Goal: Transaction & Acquisition: Purchase product/service

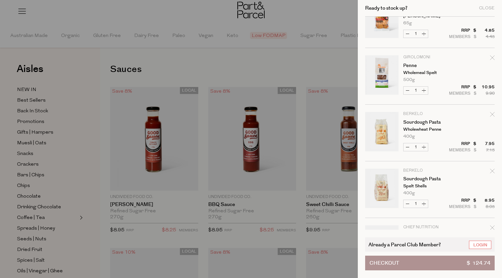
click at [423, 145] on button "Increase Sourdough Pasta" at bounding box center [424, 148] width 8 height 8
type input "2"
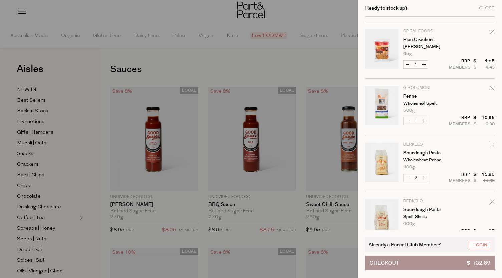
scroll to position [222, 0]
click at [492, 143] on icon "Remove Sourdough Pasta" at bounding box center [492, 145] width 5 height 5
type input "Add Membership"
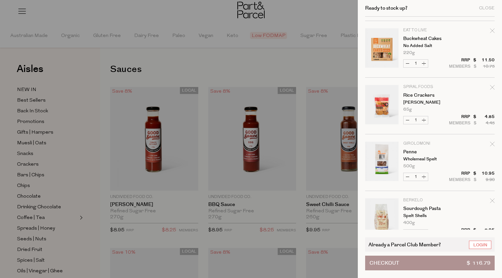
scroll to position [196, 0]
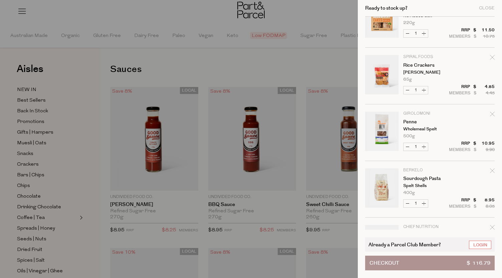
click at [425, 204] on button "Increase Sourdough Pasta" at bounding box center [424, 204] width 8 height 8
type input "2"
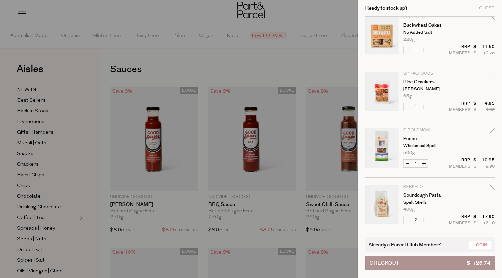
scroll to position [202, 0]
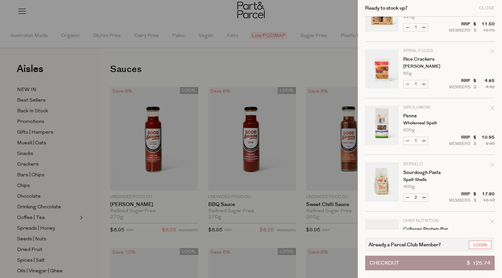
click at [425, 140] on button "Increase Penne" at bounding box center [424, 141] width 8 height 8
type input "2"
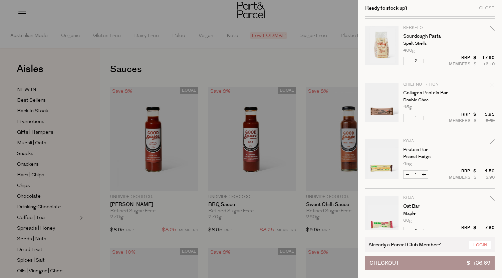
scroll to position [367, 0]
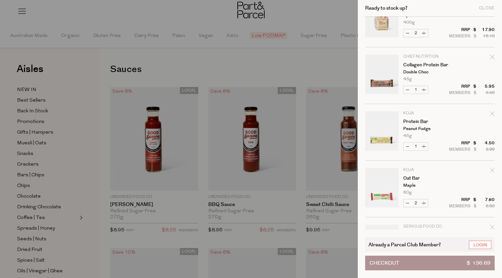
click at [424, 90] on button "Increase Collagen Protein Bar" at bounding box center [424, 90] width 8 height 8
type input "2"
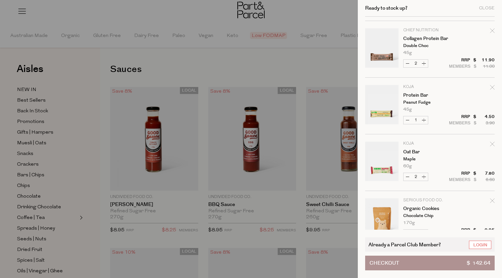
scroll to position [393, 0]
click at [434, 170] on tr "Koja Oat Bar Maple 60g Only 15 Available Decrease Oat Bar 2 Increase Oat Bar $ $" at bounding box center [430, 166] width 130 height 49
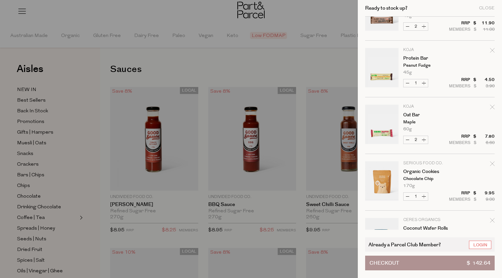
scroll to position [431, 0]
click at [424, 195] on button "Increase Organic Cookies" at bounding box center [424, 196] width 8 height 8
type input "2"
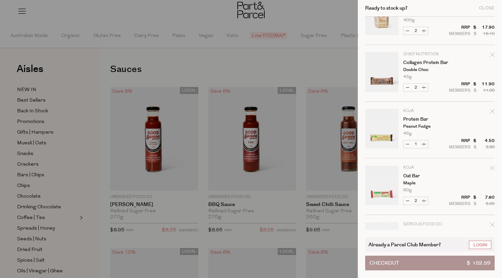
scroll to position [393, 0]
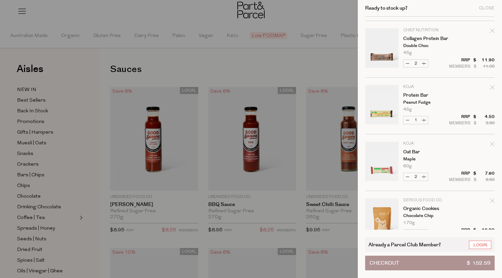
click at [425, 176] on button "Increase Oat Bar" at bounding box center [424, 177] width 8 height 8
type input "3"
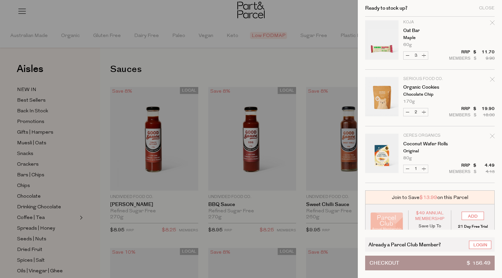
scroll to position [515, 0]
click at [425, 167] on button "Increase Coconut Wafer Rolls" at bounding box center [424, 169] width 8 height 8
type input "2"
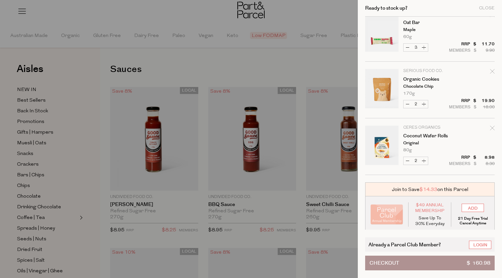
scroll to position [524, 0]
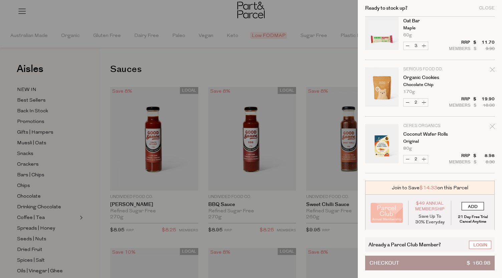
click at [468, 206] on input "ADD" at bounding box center [473, 206] width 22 height 8
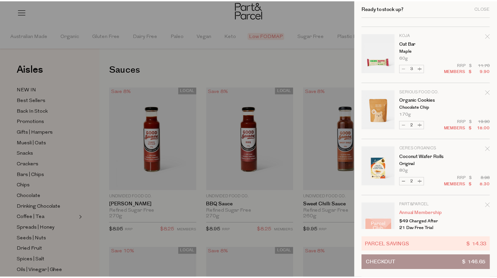
scroll to position [502, 0]
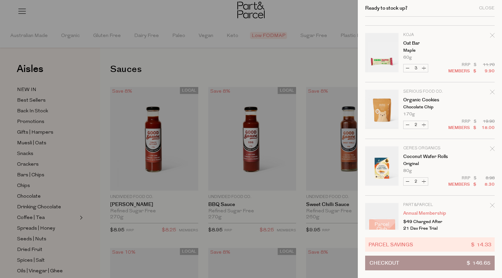
click at [302, 84] on div at bounding box center [251, 139] width 502 height 278
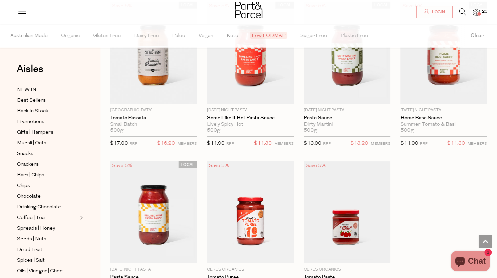
scroll to position [1052, 0]
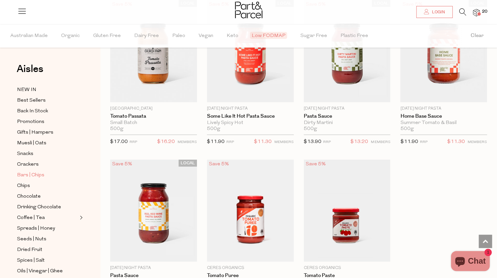
click at [32, 173] on span "Bars | Chips" at bounding box center [30, 176] width 27 height 8
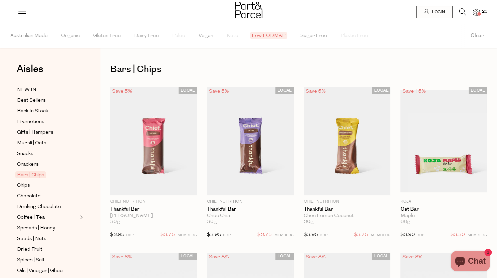
type input "3"
type input "2"
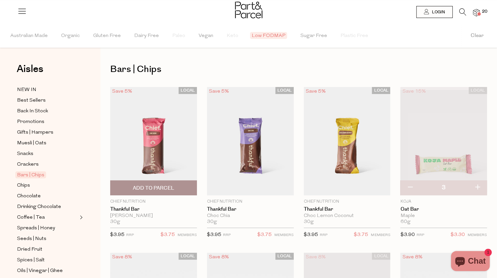
click at [173, 144] on img at bounding box center [153, 141] width 87 height 109
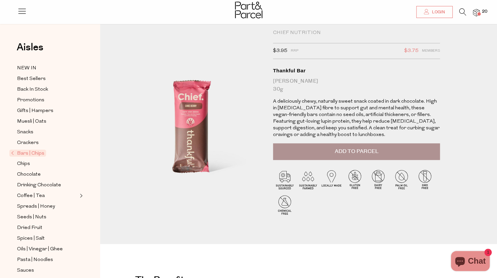
scroll to position [13, 0]
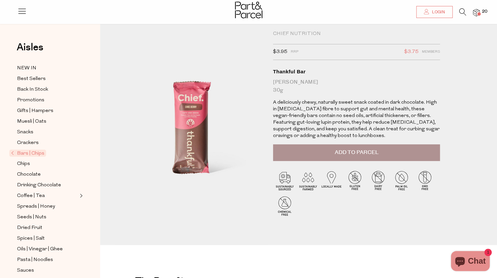
click at [348, 149] on span "Add to Parcel" at bounding box center [357, 153] width 44 height 8
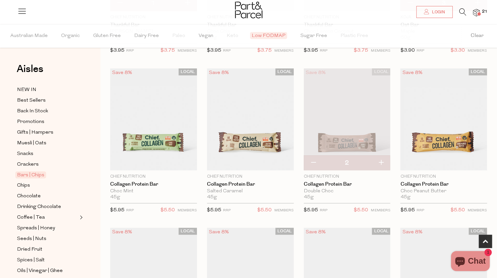
scroll to position [191, 0]
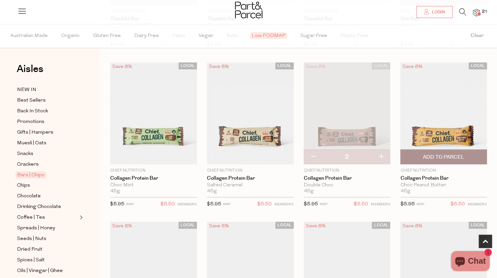
click at [444, 117] on img at bounding box center [443, 113] width 87 height 102
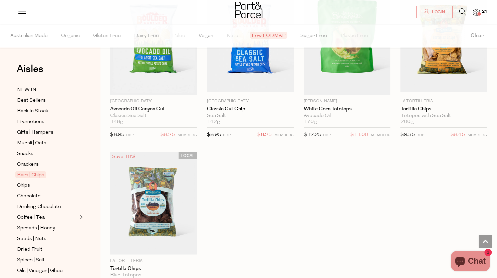
scroll to position [752, 0]
drag, startPoint x: 178, startPoint y: 110, endPoint x: 135, endPoint y: 139, distance: 51.9
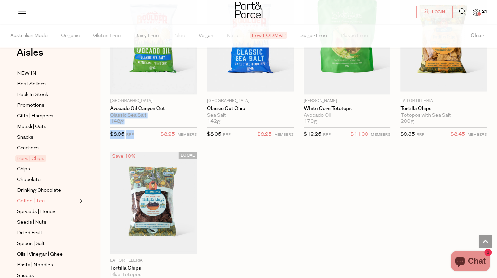
scroll to position [17, 0]
click at [40, 208] on span "Spreads | Honey" at bounding box center [36, 212] width 38 height 8
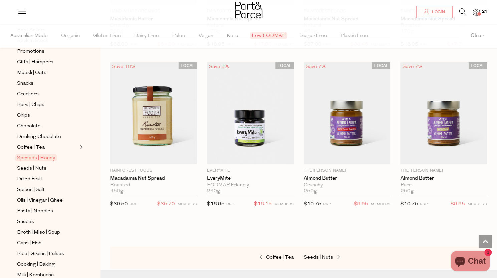
scroll to position [71, 0]
click at [29, 175] on span "Dried Fruit" at bounding box center [29, 179] width 25 height 8
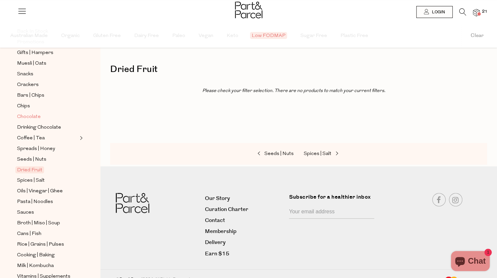
scroll to position [80, 0]
click at [34, 219] on span "Broth | Miso | Soup" at bounding box center [38, 223] width 43 height 8
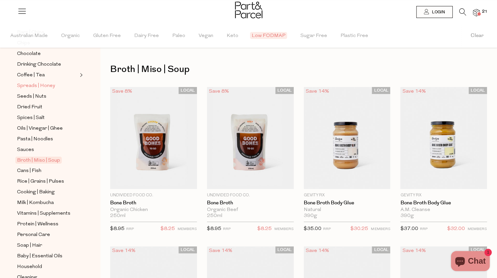
scroll to position [186, 0]
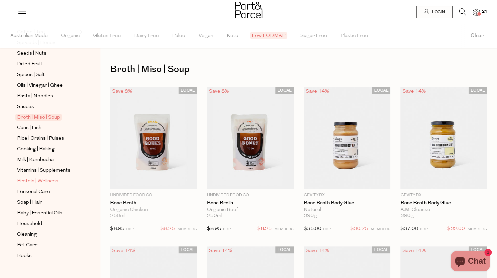
click at [38, 178] on span "Protein | Wellness" at bounding box center [37, 182] width 41 height 8
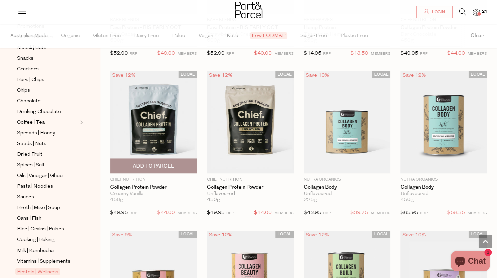
scroll to position [493, 0]
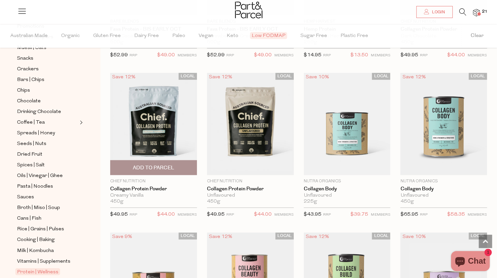
click at [167, 144] on img at bounding box center [153, 124] width 87 height 102
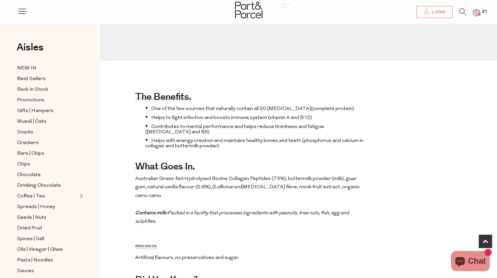
scroll to position [234, 0]
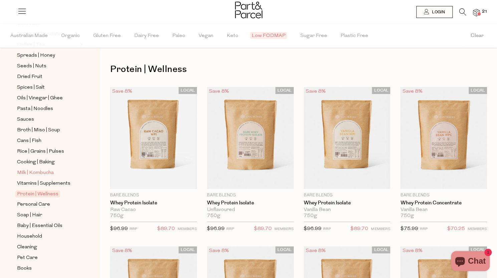
scroll to position [174, 0]
click at [40, 211] on span "Soap | Hair" at bounding box center [29, 215] width 25 height 8
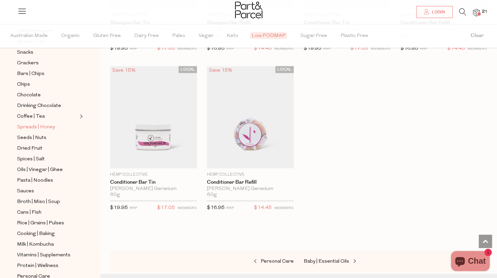
scroll to position [102, 0]
click at [41, 230] on span "Cooking | Baking" at bounding box center [36, 234] width 38 height 8
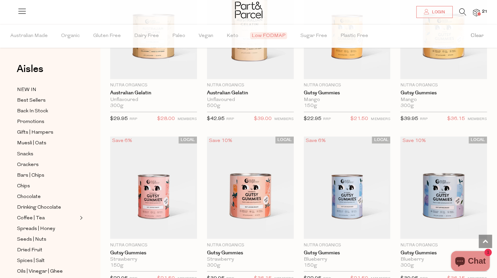
scroll to position [597, 0]
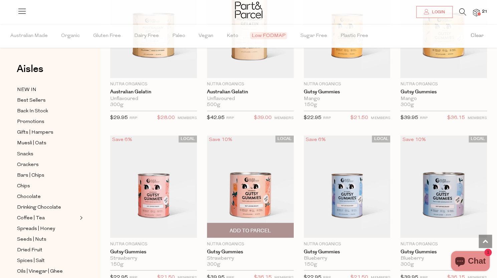
click at [244, 188] on img at bounding box center [250, 187] width 87 height 102
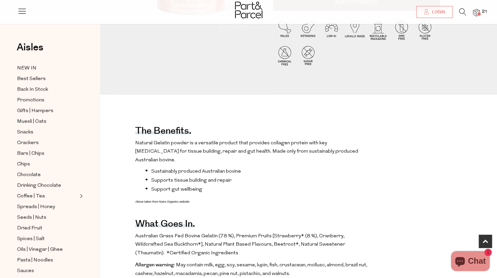
scroll to position [222, 0]
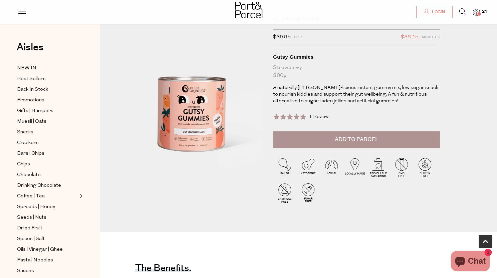
scroll to position [0, 0]
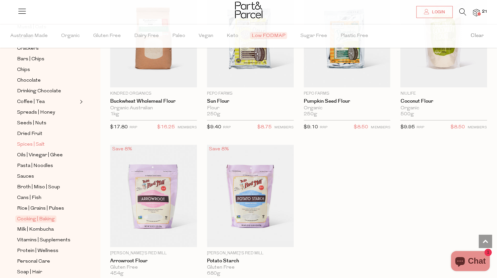
scroll to position [117, 0]
click at [47, 226] on span "Milk | Kombucha" at bounding box center [35, 230] width 37 height 8
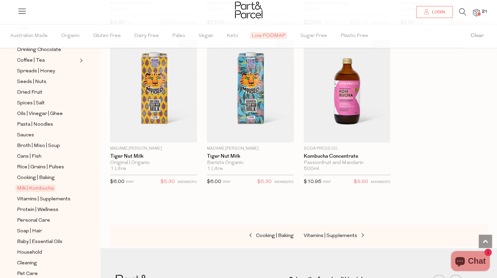
scroll to position [181, 0]
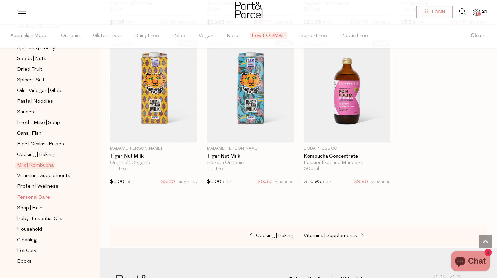
click at [41, 194] on span "Personal Care" at bounding box center [33, 198] width 33 height 8
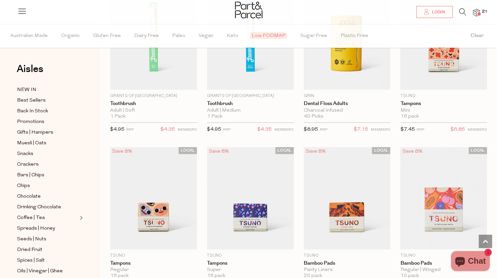
scroll to position [1676, 0]
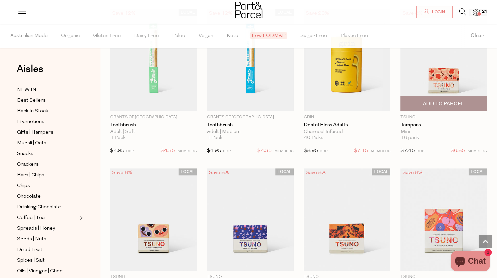
click at [425, 100] on span "Add To Parcel" at bounding box center [443, 103] width 41 height 7
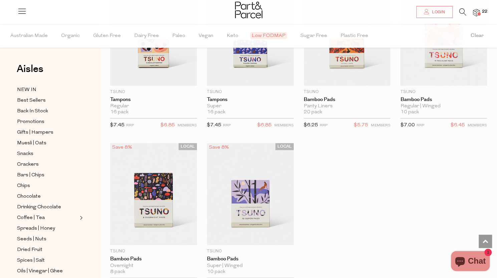
scroll to position [1799, 0]
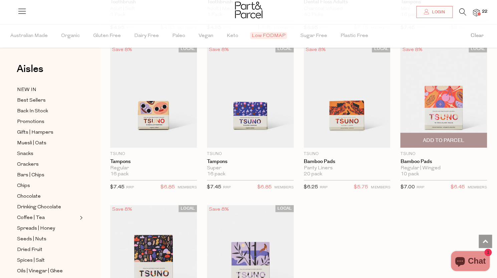
click at [441, 137] on span "Add To Parcel" at bounding box center [443, 140] width 41 height 7
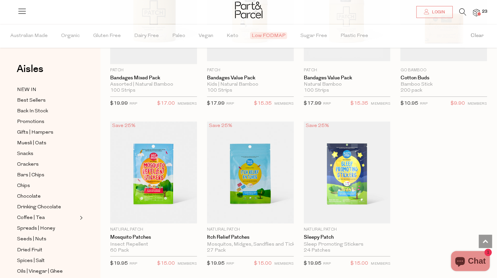
scroll to position [3487, 0]
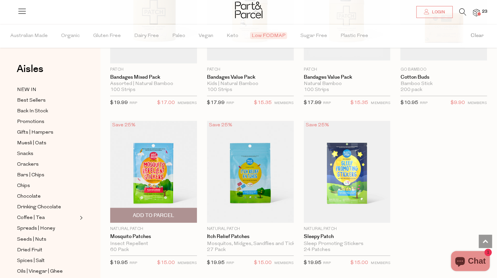
click at [170, 212] on span "Add To Parcel" at bounding box center [153, 215] width 41 height 7
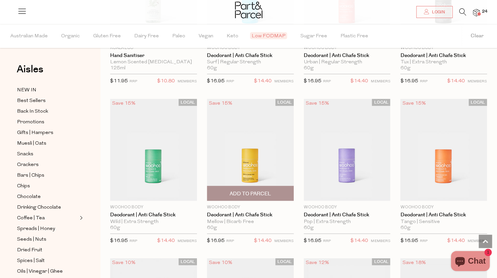
scroll to position [2227, 0]
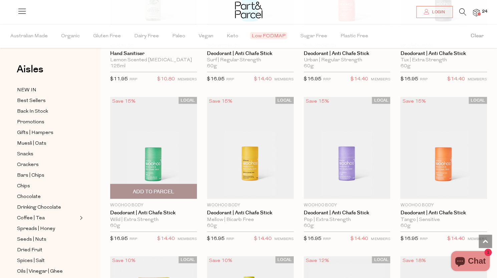
click at [164, 148] on img at bounding box center [153, 148] width 87 height 102
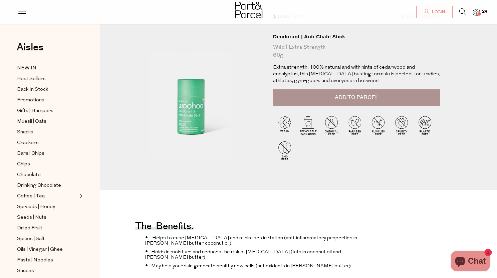
scroll to position [49, 0]
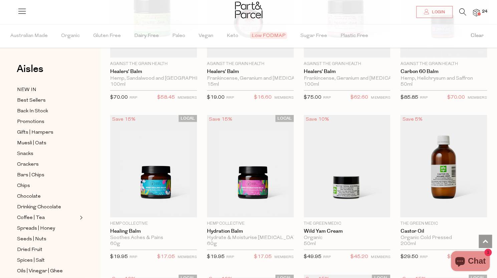
scroll to position [1075, 0]
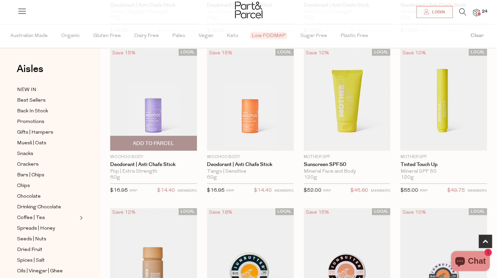
scroll to position [358, 0]
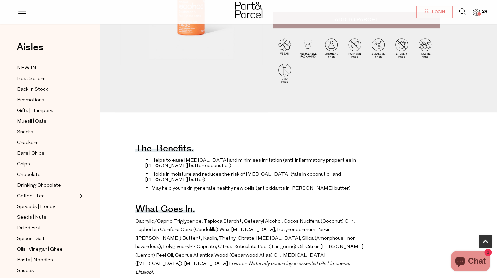
scroll to position [148, 0]
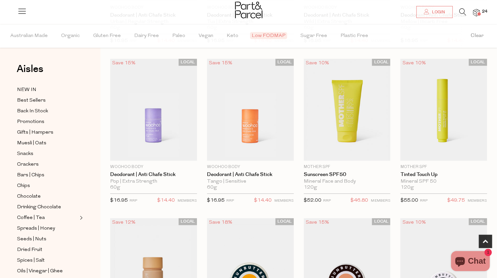
scroll to position [300, 0]
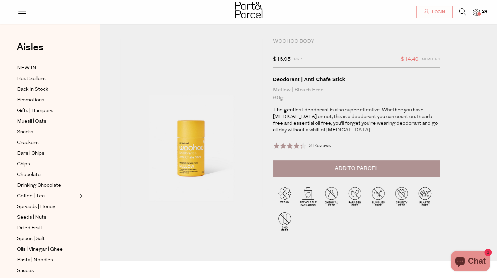
scroll to position [5, 0]
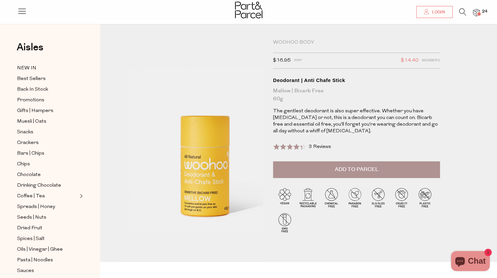
drag, startPoint x: 173, startPoint y: 160, endPoint x: 173, endPoint y: 165, distance: 5.0
click at [173, 165] on img at bounding box center [206, 119] width 257 height 303
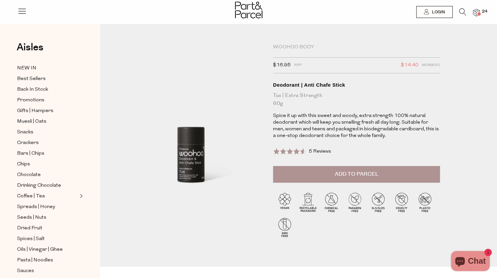
click at [185, 182] on img at bounding box center [191, 128] width 143 height 169
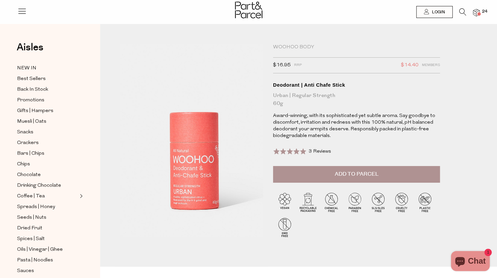
click at [186, 191] on img at bounding box center [195, 112] width 257 height 303
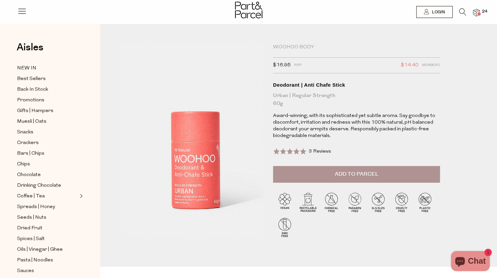
click at [185, 192] on img at bounding box center [196, 111] width 257 height 303
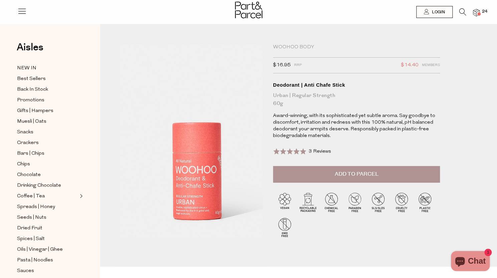
click at [183, 173] on img at bounding box center [198, 122] width 257 height 303
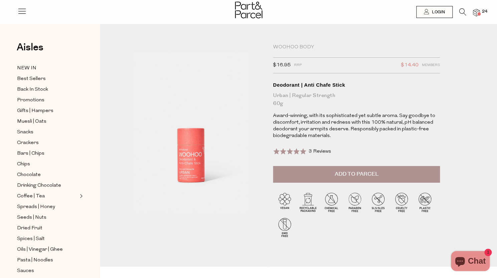
drag, startPoint x: 187, startPoint y: 195, endPoint x: 179, endPoint y: 242, distance: 47.4
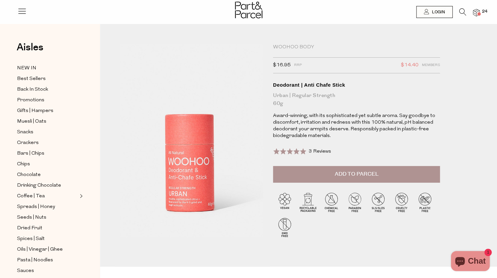
click at [192, 188] on img at bounding box center [190, 114] width 257 height 303
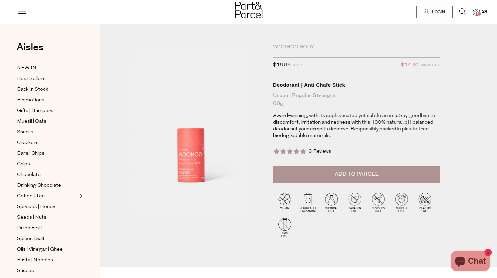
click at [292, 178] on button "Add to Parcel" at bounding box center [356, 174] width 167 height 17
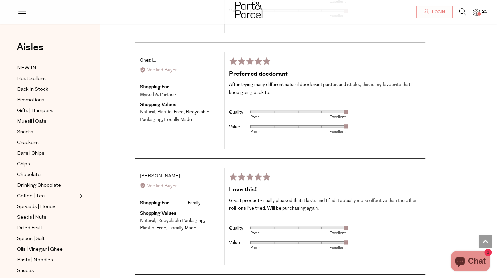
scroll to position [1055, 0]
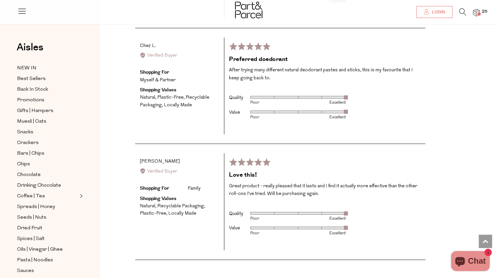
drag, startPoint x: 260, startPoint y: 169, endPoint x: 203, endPoint y: 206, distance: 67.6
click at [203, 206] on ul "Natural Recyclable Packaging Plastic-Free Locally Made" at bounding box center [179, 210] width 79 height 15
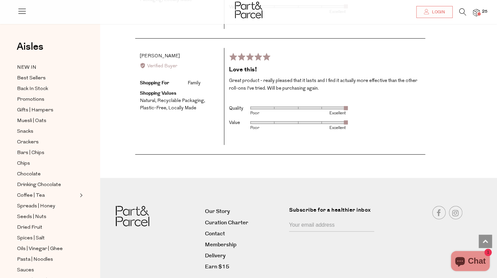
scroll to position [1178, 0]
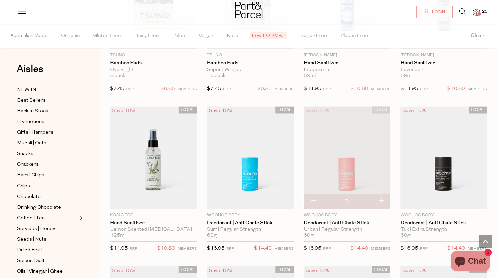
scroll to position [2079, 0]
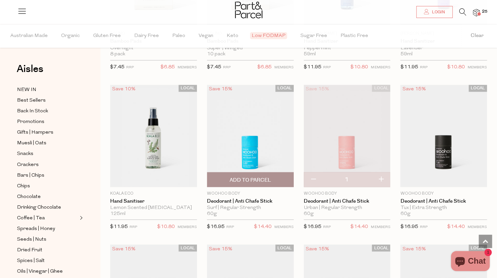
click at [258, 149] on img at bounding box center [250, 136] width 87 height 102
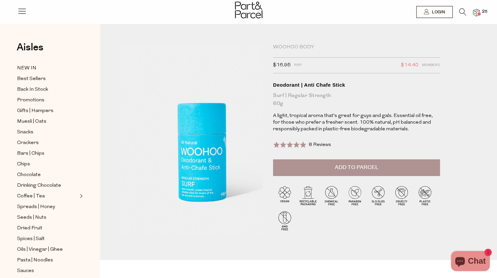
click at [176, 206] on img at bounding box center [203, 103] width 257 height 303
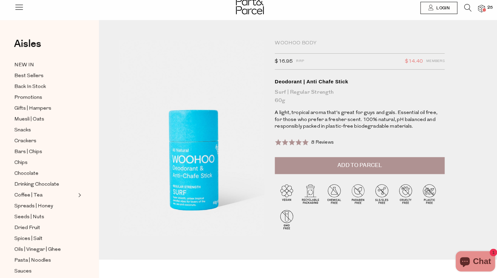
scroll to position [1, 0]
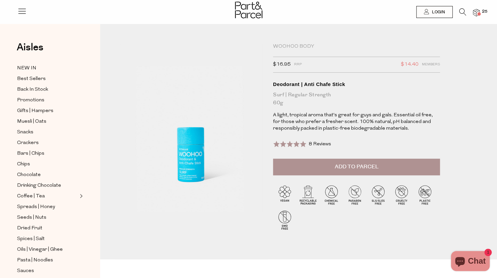
click at [291, 170] on button "Add to Parcel" at bounding box center [356, 167] width 167 height 17
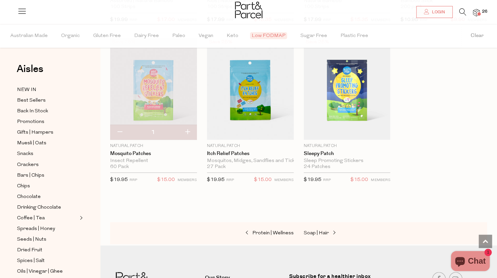
scroll to position [3562, 5]
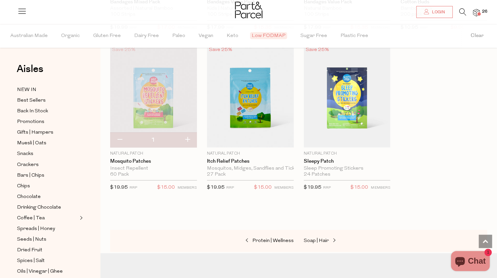
click at [476, 16] on img at bounding box center [476, 13] width 7 height 8
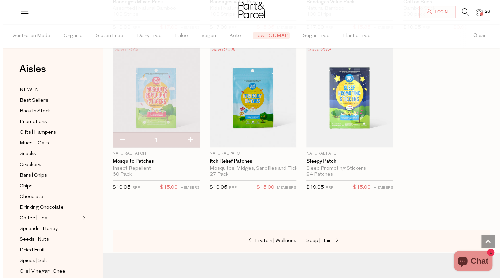
scroll to position [3595, 0]
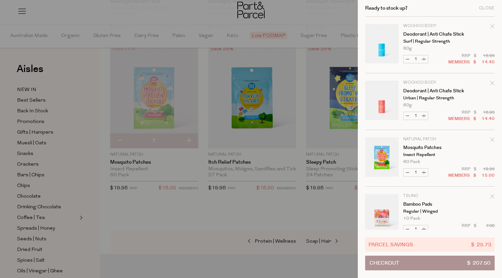
click at [405, 116] on button "Decrease Deodorant | Anti Chafe Stick" at bounding box center [408, 116] width 8 height 8
type input "0"
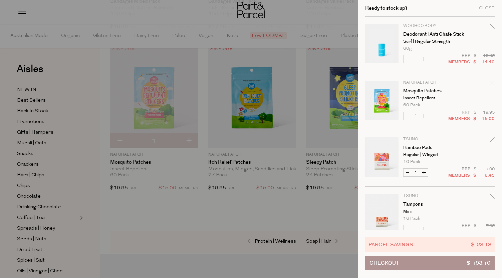
click at [406, 118] on button "Decrease Mosquito Patches" at bounding box center [408, 116] width 8 height 8
type input "0"
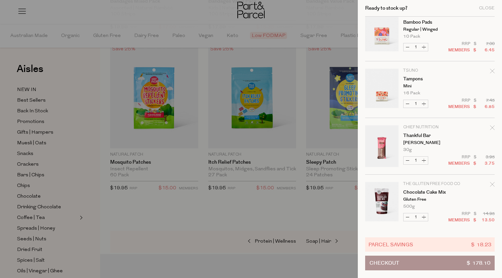
scroll to position [101, 0]
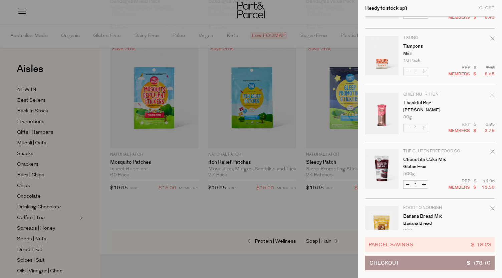
click at [413, 263] on button "Checkout $ 178.10" at bounding box center [430, 263] width 130 height 15
